Goal: Task Accomplishment & Management: Manage account settings

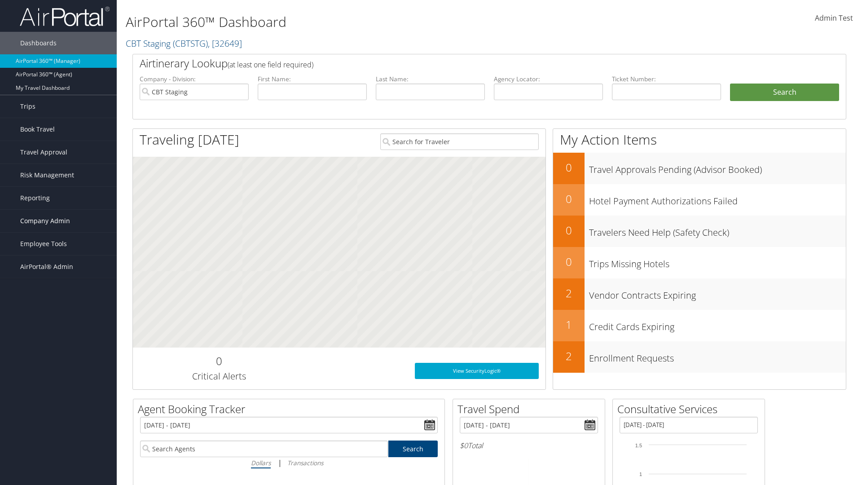
click at [58, 221] on span "Company Admin" at bounding box center [45, 221] width 50 height 22
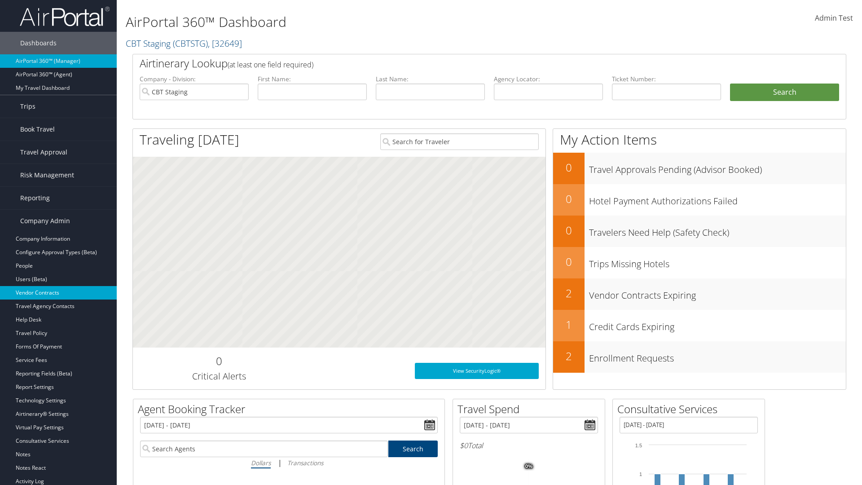
click at [58, 293] on link "Vendor Contracts" at bounding box center [58, 292] width 117 height 13
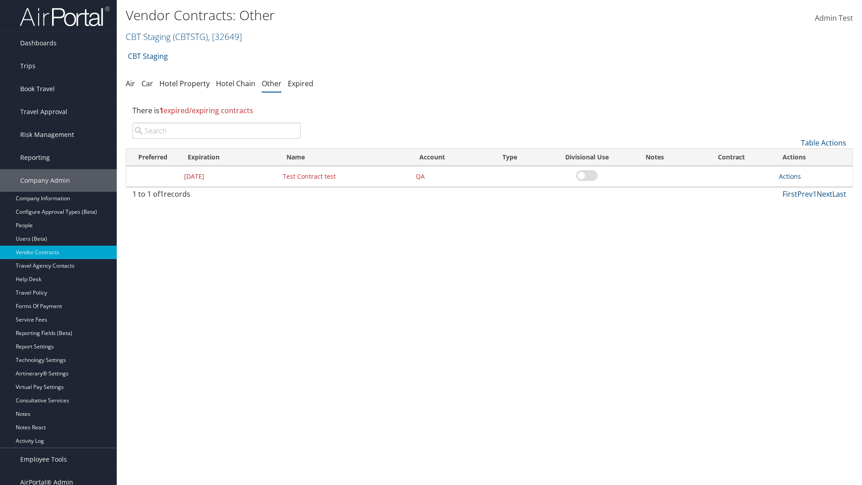
click at [216, 131] on input "search" at bounding box center [216, 131] width 168 height 16
type input "Test Contract test"
click at [789, 176] on link "Actions" at bounding box center [790, 176] width 22 height 9
click at [803, 220] on link "Edit" at bounding box center [803, 219] width 48 height 15
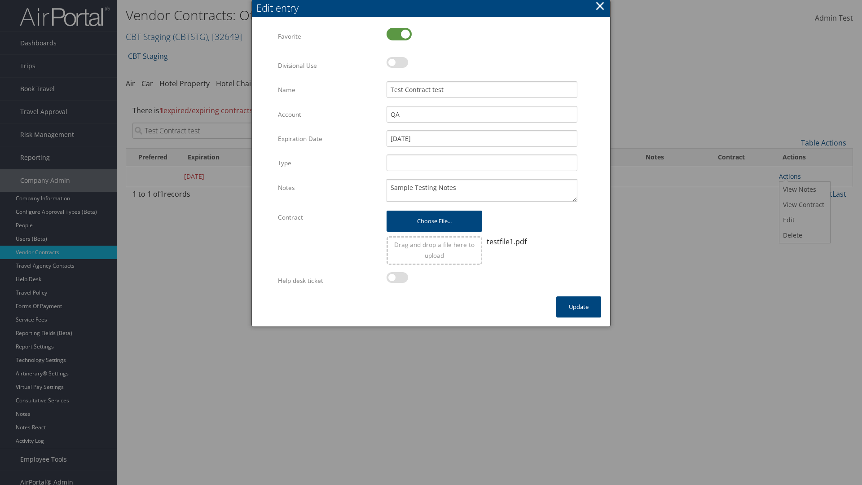
click at [399, 34] on label at bounding box center [398, 34] width 25 height 13
click at [397, 34] on input "checkbox" at bounding box center [394, 35] width 6 height 6
click at [399, 34] on label at bounding box center [398, 34] width 25 height 13
click at [397, 34] on input "checkbox" at bounding box center [394, 35] width 6 height 6
checkbox input "true"
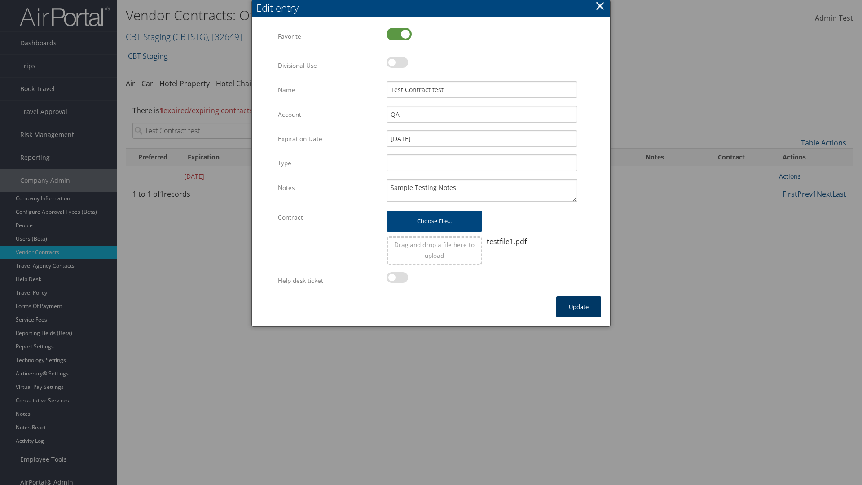
click at [578, 306] on button "Update" at bounding box center [578, 306] width 45 height 21
